Goal: Information Seeking & Learning: Learn about a topic

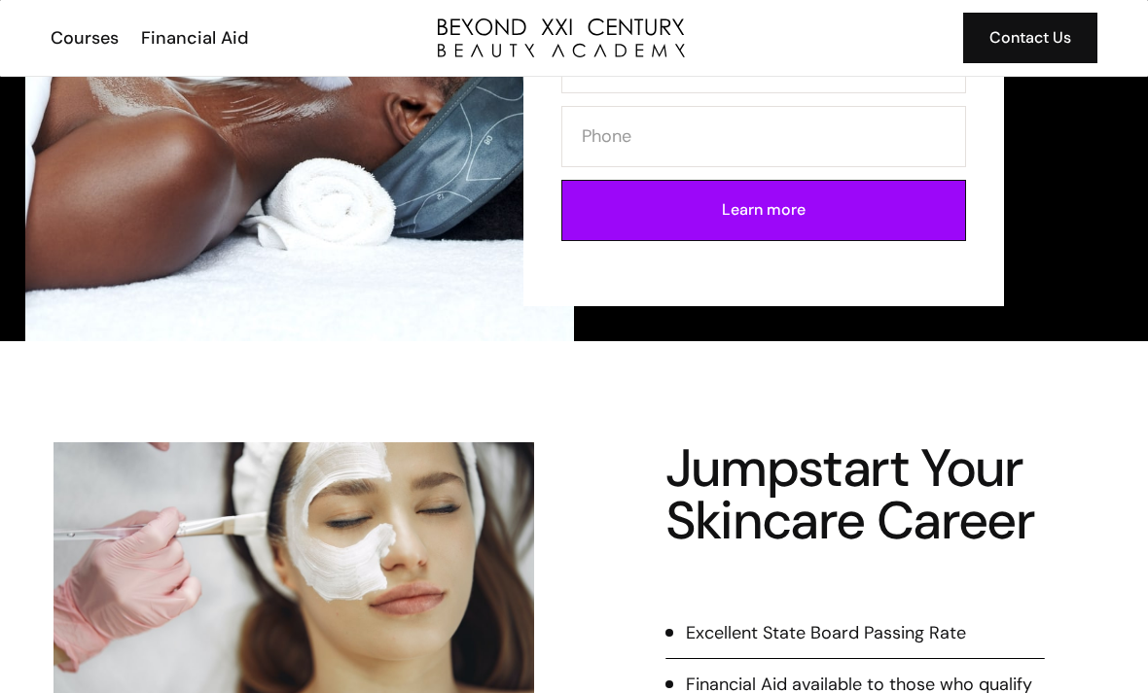
scroll to position [440, 0]
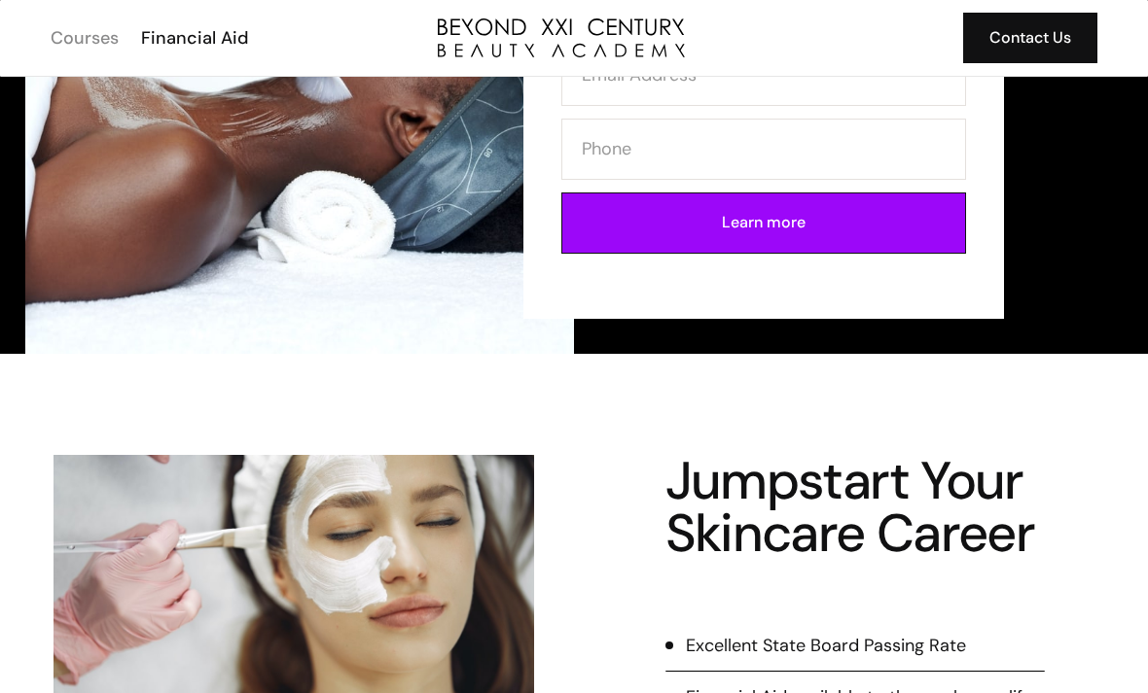
click at [92, 46] on div "Courses" at bounding box center [85, 37] width 68 height 25
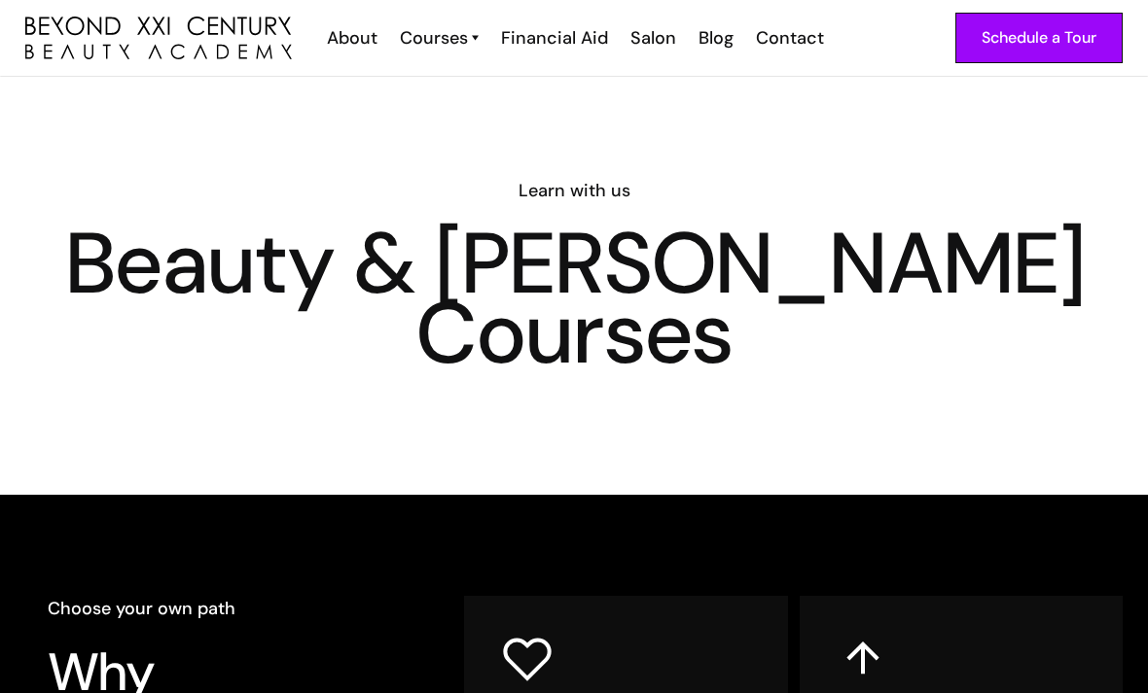
click at [479, 42] on img at bounding box center [475, 37] width 7 height 25
click at [477, 36] on img at bounding box center [475, 37] width 7 height 25
click at [433, 40] on div "Courses" at bounding box center [434, 37] width 68 height 25
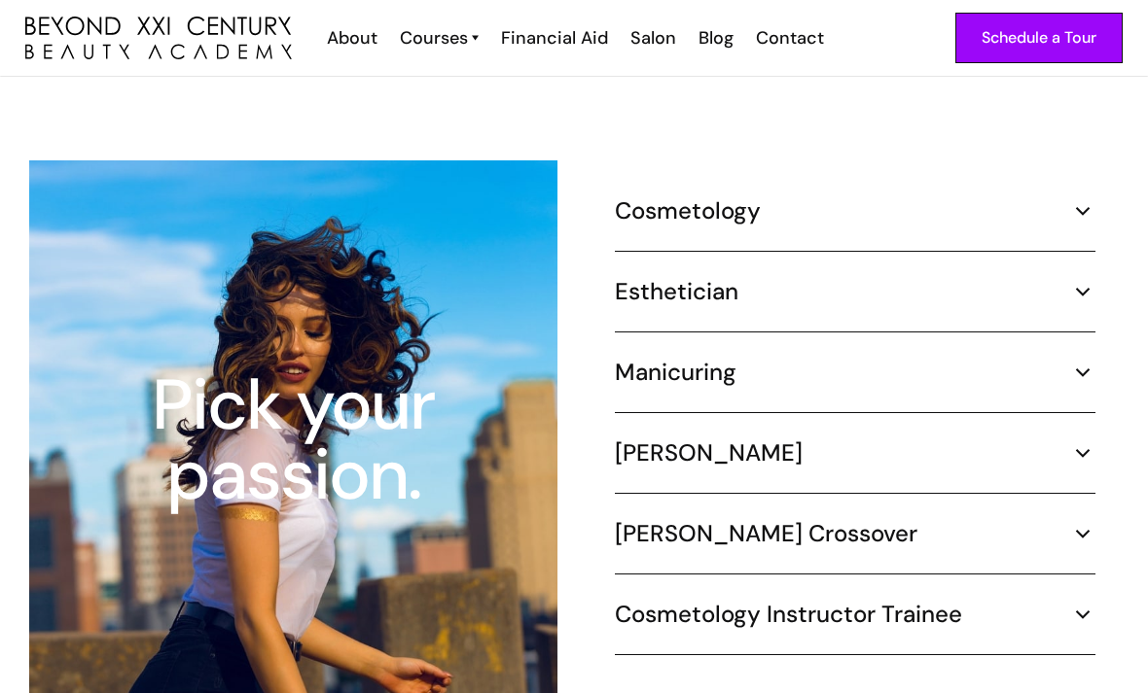
scroll to position [1768, 0]
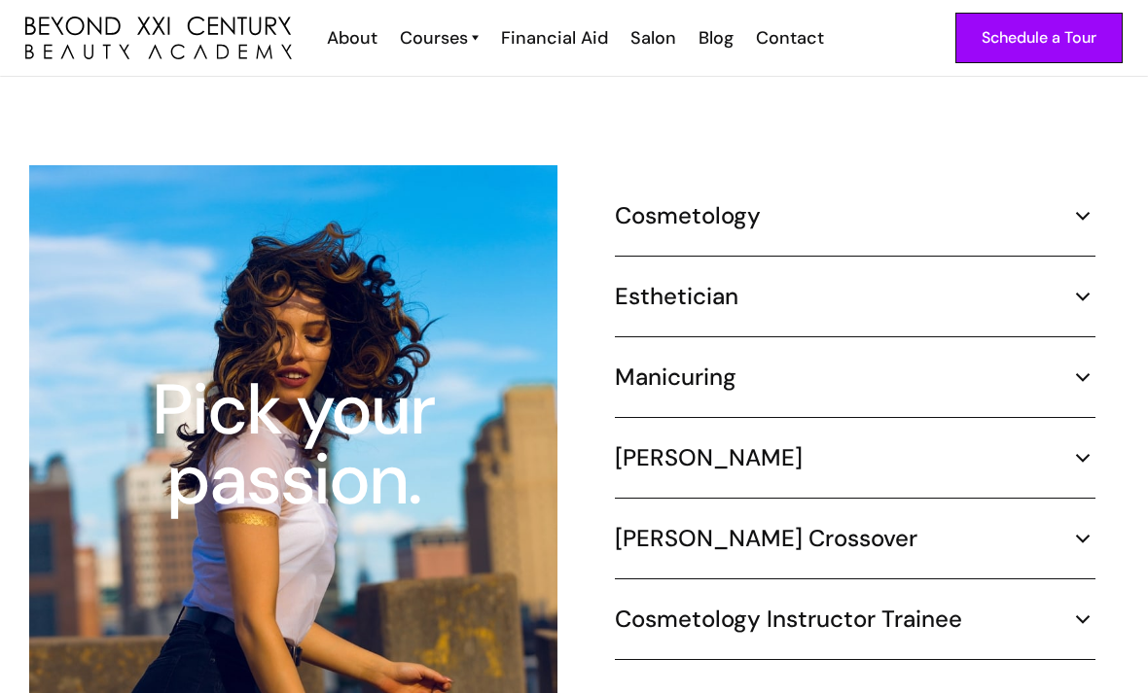
click at [1078, 284] on img at bounding box center [1082, 296] width 25 height 25
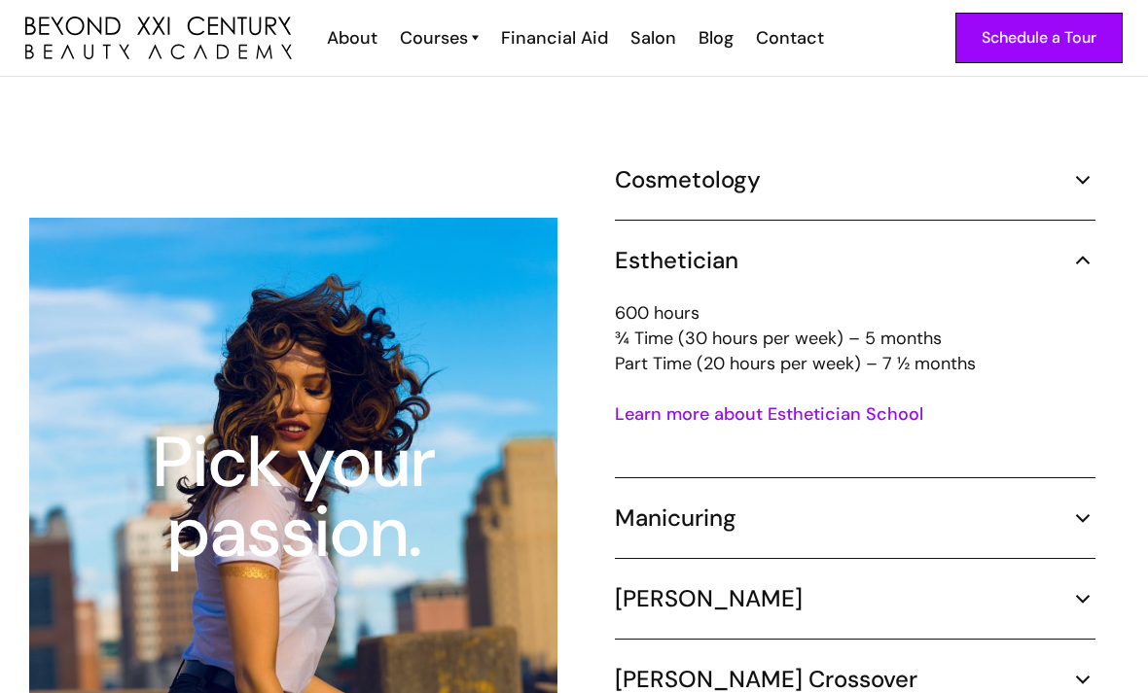
click at [775, 403] on link "Learn more about Esthetician School" at bounding box center [769, 414] width 308 height 23
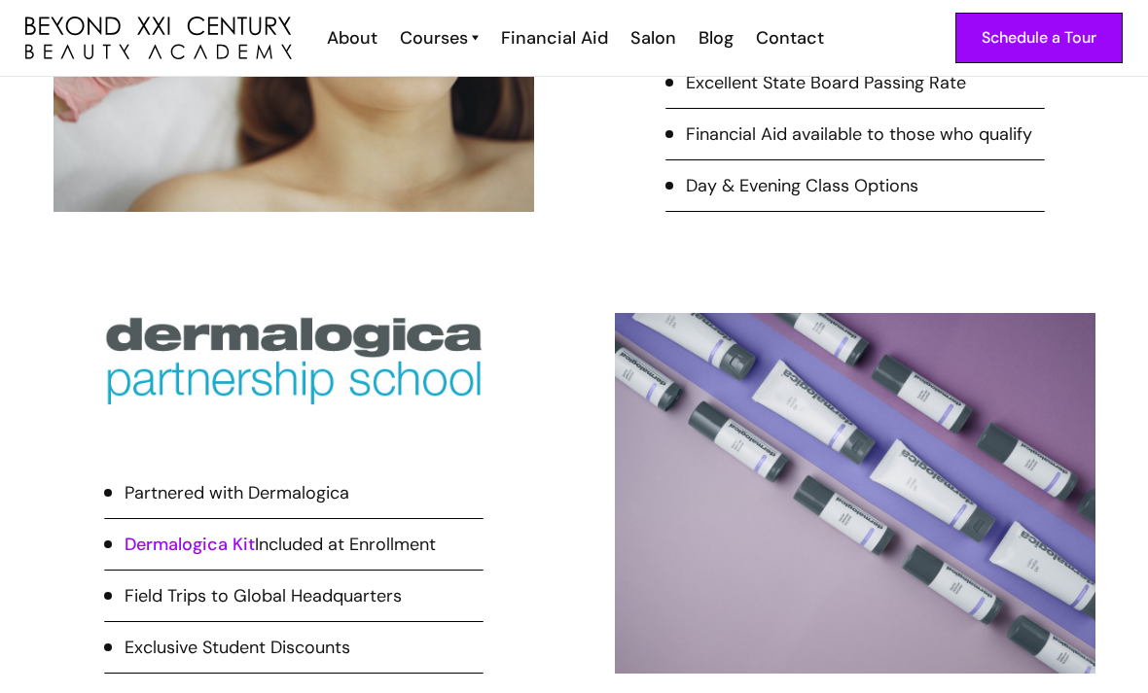
scroll to position [961, 0]
